Goal: Transaction & Acquisition: Purchase product/service

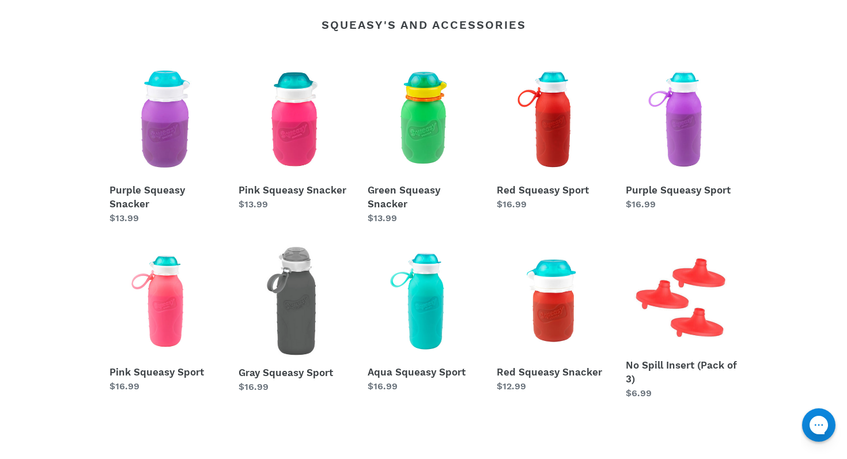
scroll to position [501, 0]
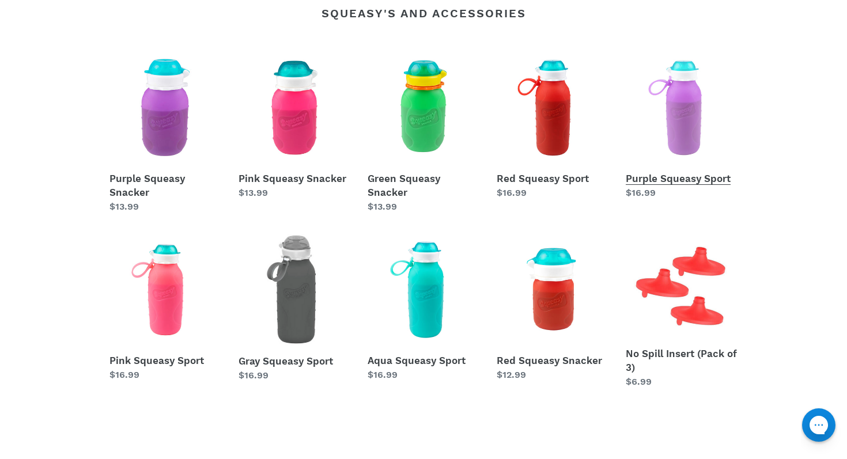
click at [687, 108] on link "Purple Squeasy Sport" at bounding box center [682, 126] width 112 height 148
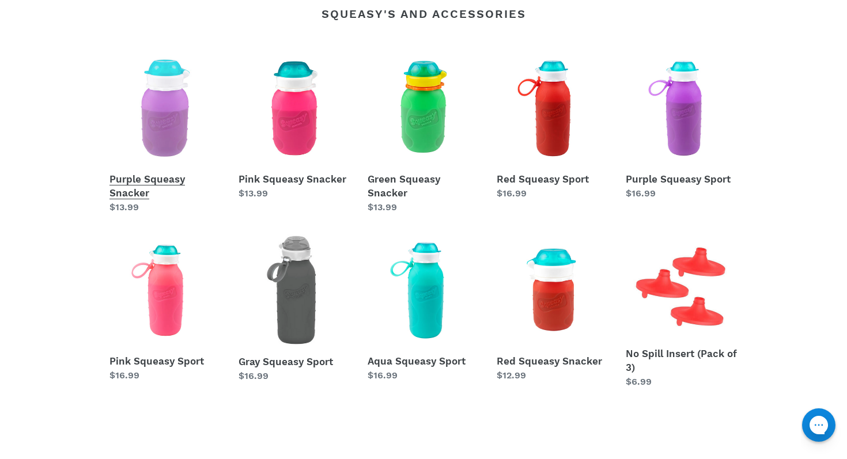
click at [164, 119] on link "Purple Squeasy Snacker" at bounding box center [166, 133] width 112 height 162
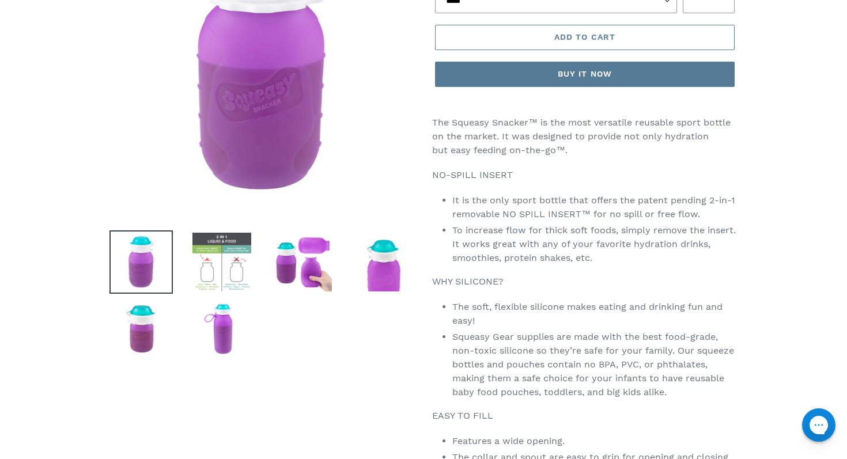
scroll to position [235, 0]
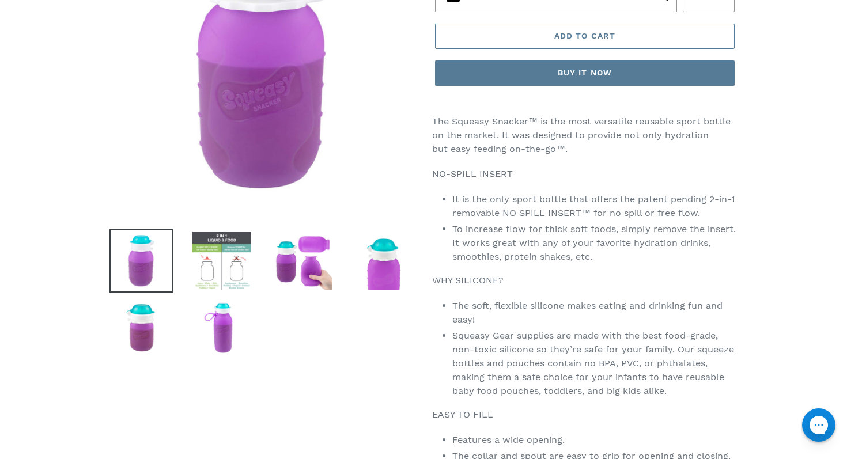
click at [228, 259] on img at bounding box center [221, 260] width 63 height 63
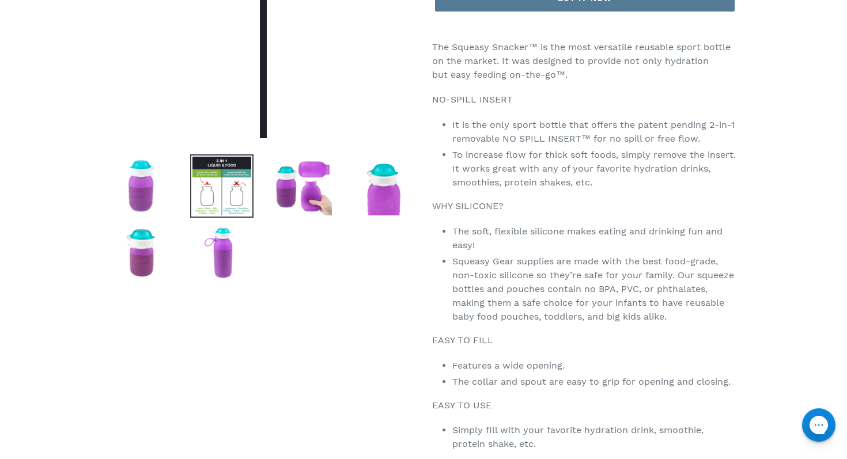
scroll to position [368, 0]
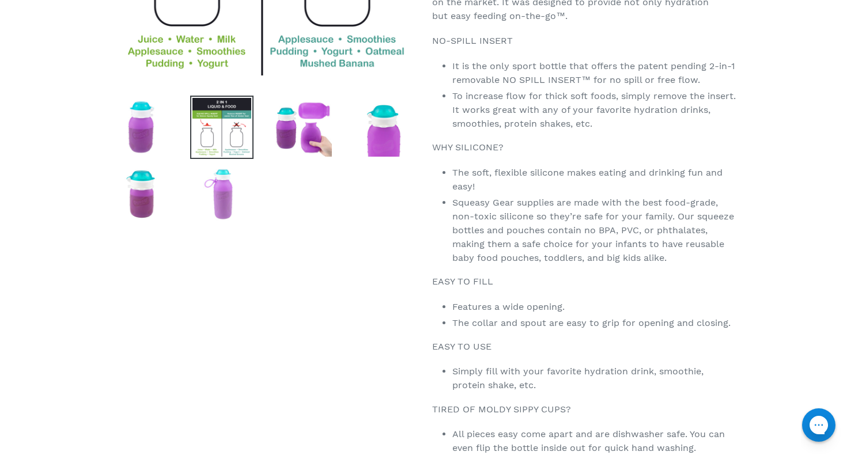
click at [228, 201] on img at bounding box center [221, 194] width 63 height 63
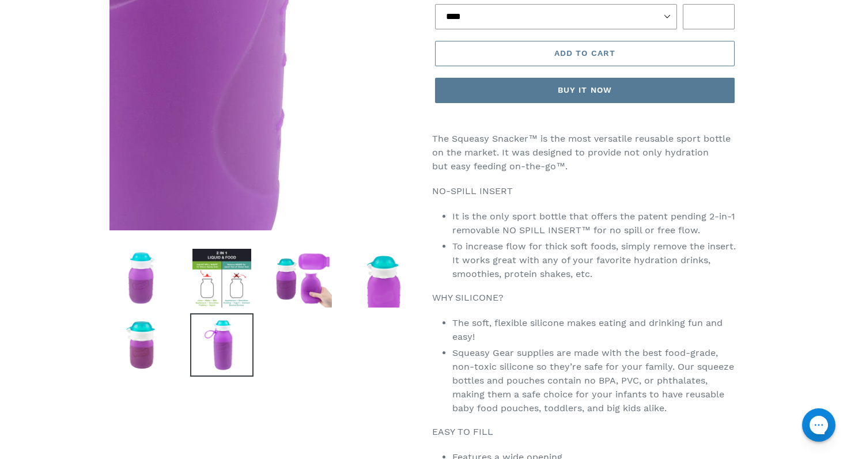
scroll to position [232, 0]
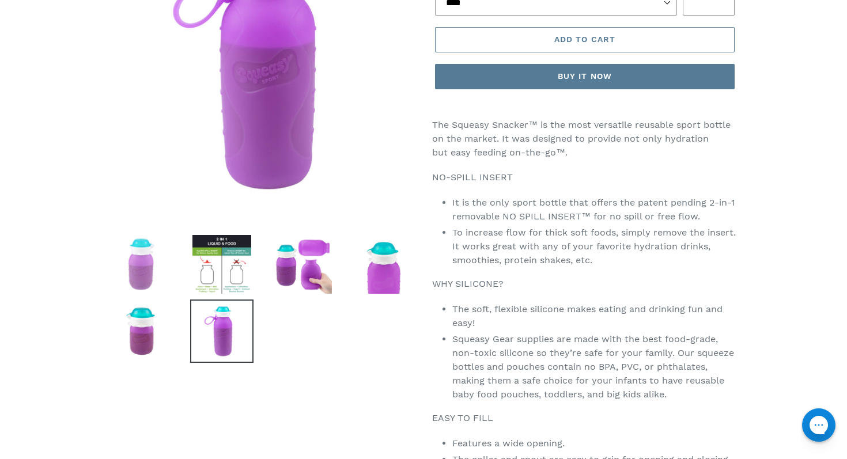
click at [142, 280] on img at bounding box center [141, 264] width 63 height 63
